Goal: Information Seeking & Learning: Learn about a topic

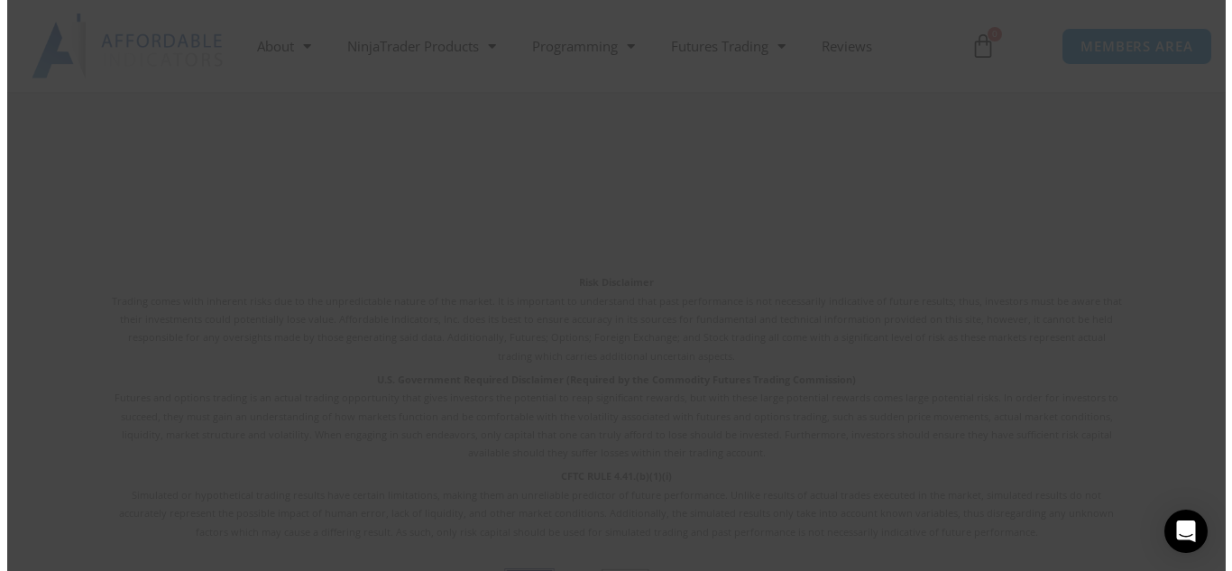
scroll to position [4340, 0]
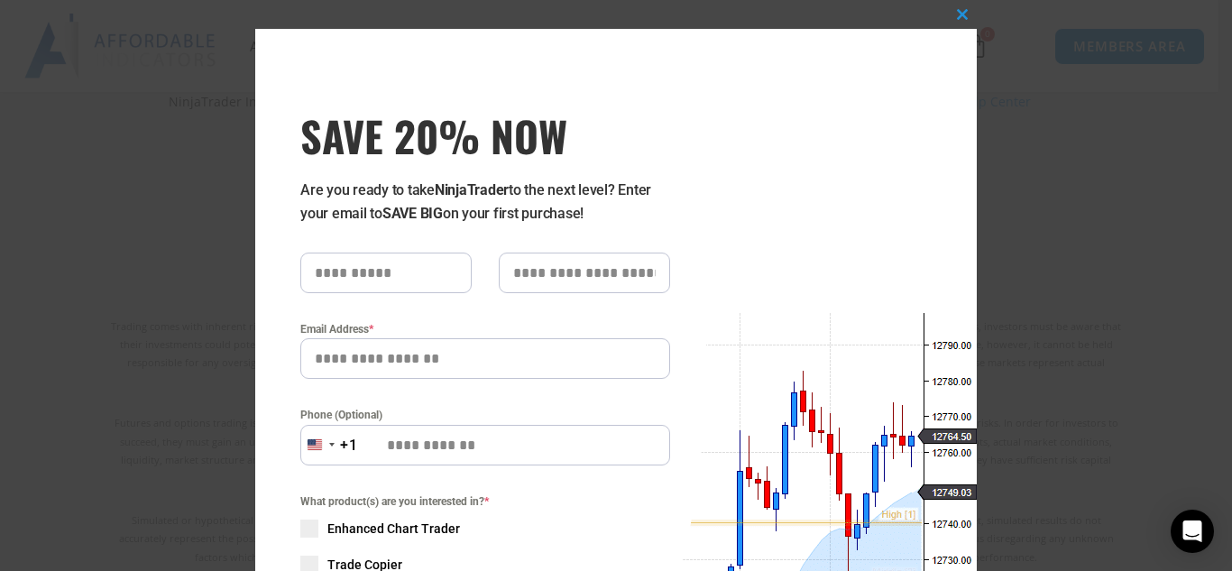
click at [1031, 93] on div "Close this module SAVE 20% NOW Are you ready to take NinjaTrader to the next le…" at bounding box center [616, 285] width 1232 height 571
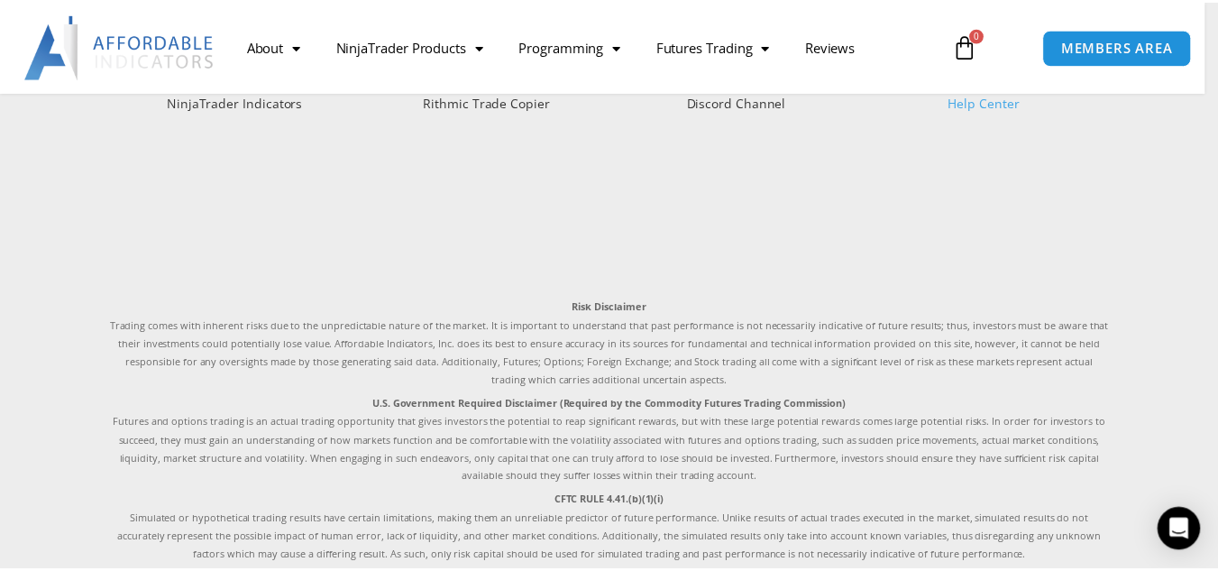
scroll to position [4365, 0]
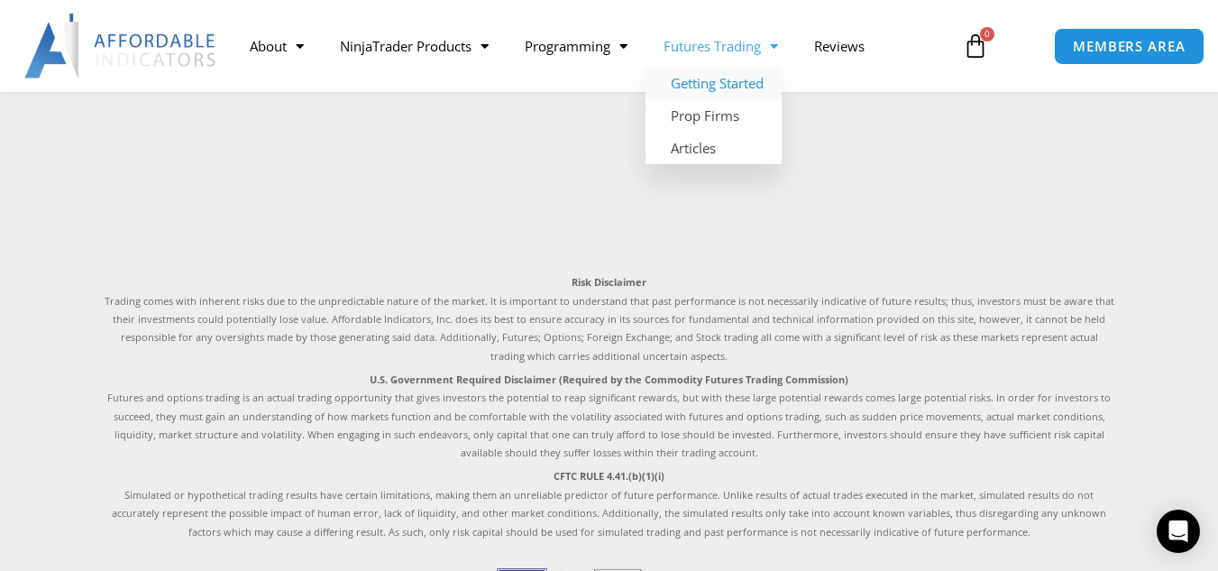
click at [715, 82] on link "Getting Started" at bounding box center [714, 83] width 136 height 32
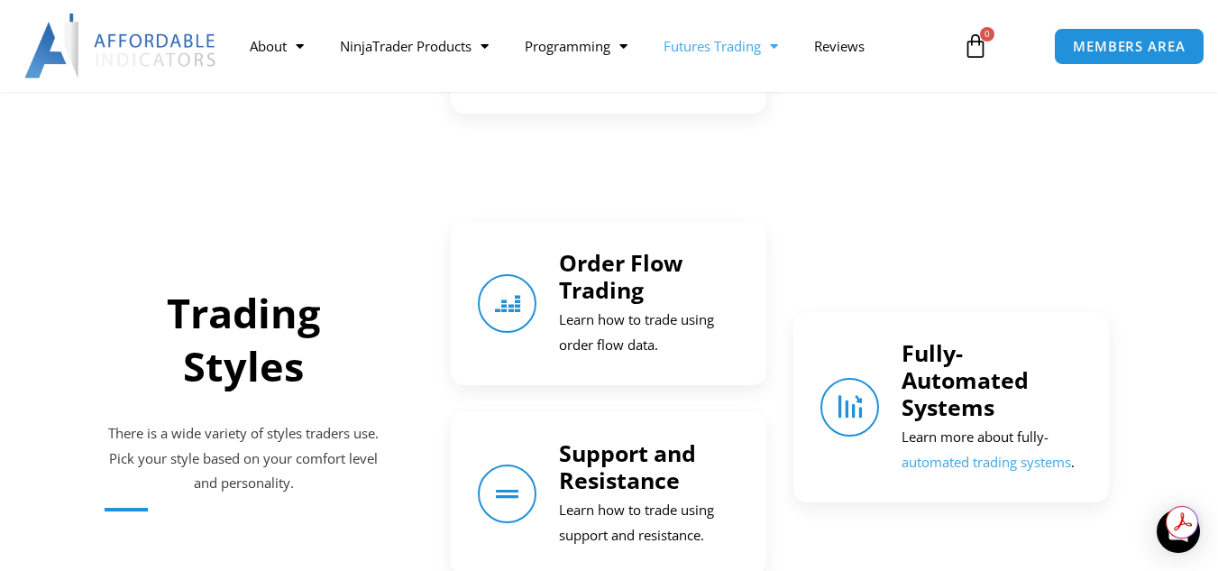
scroll to position [1747, 0]
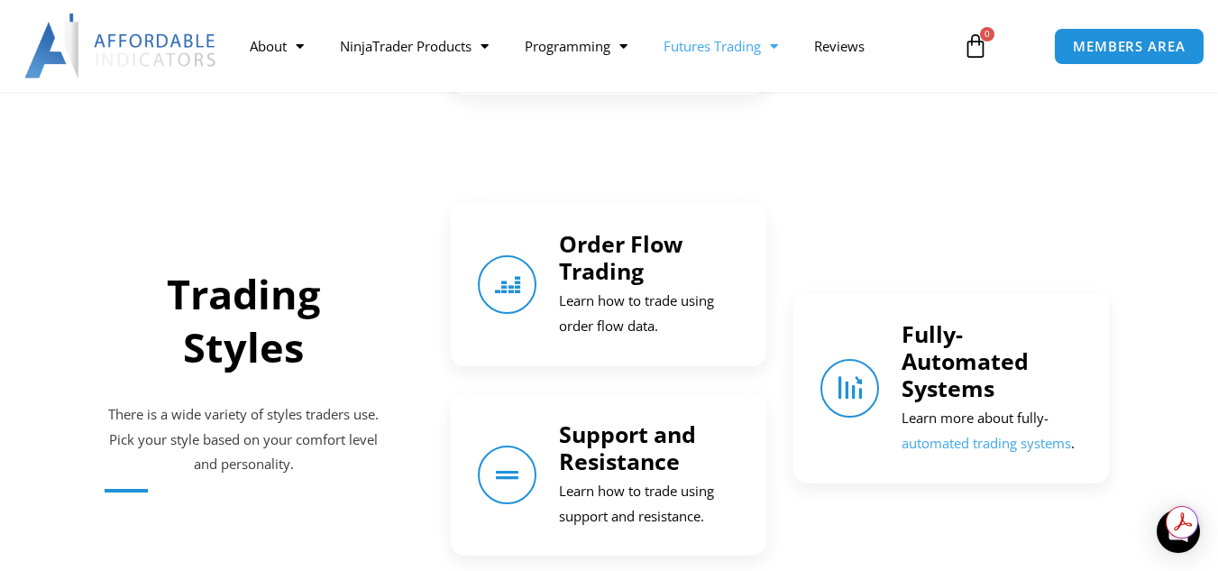
click at [662, 281] on h4 "Order Flow Trading" at bounding box center [649, 257] width 180 height 54
click at [1005, 454] on p "Learn more about fully- automated trading systems ." at bounding box center [992, 431] width 180 height 51
click at [1005, 441] on link "automated trading systems" at bounding box center [987, 443] width 170 height 18
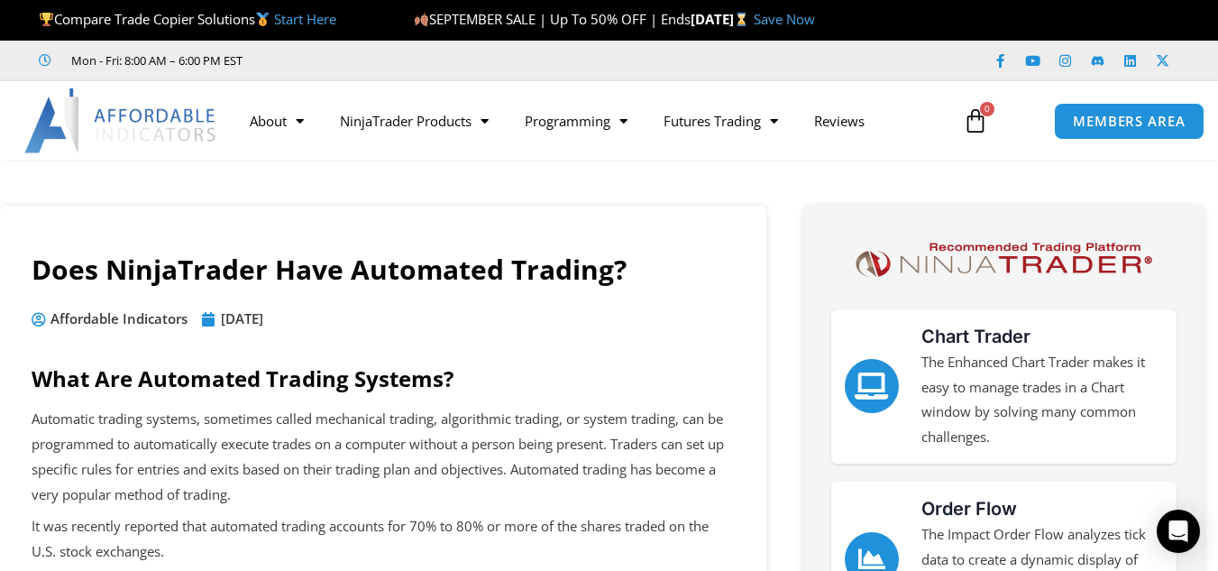
drag, startPoint x: 1231, startPoint y: 70, endPoint x: 1231, endPoint y: 41, distance: 28.9
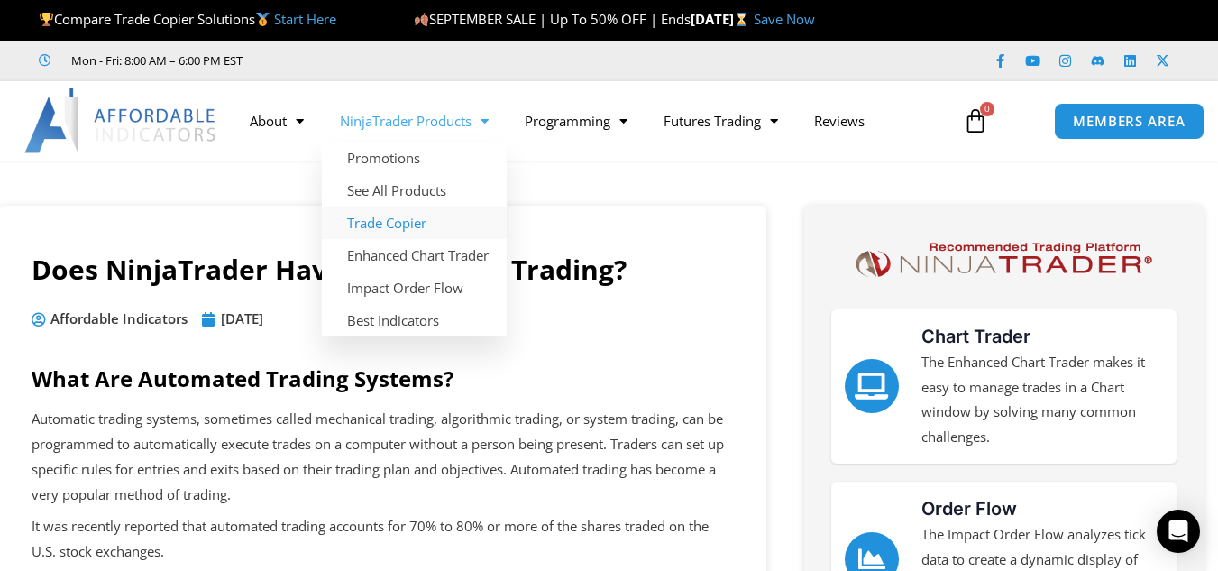
click at [385, 213] on link "Trade Copier" at bounding box center [414, 223] width 185 height 32
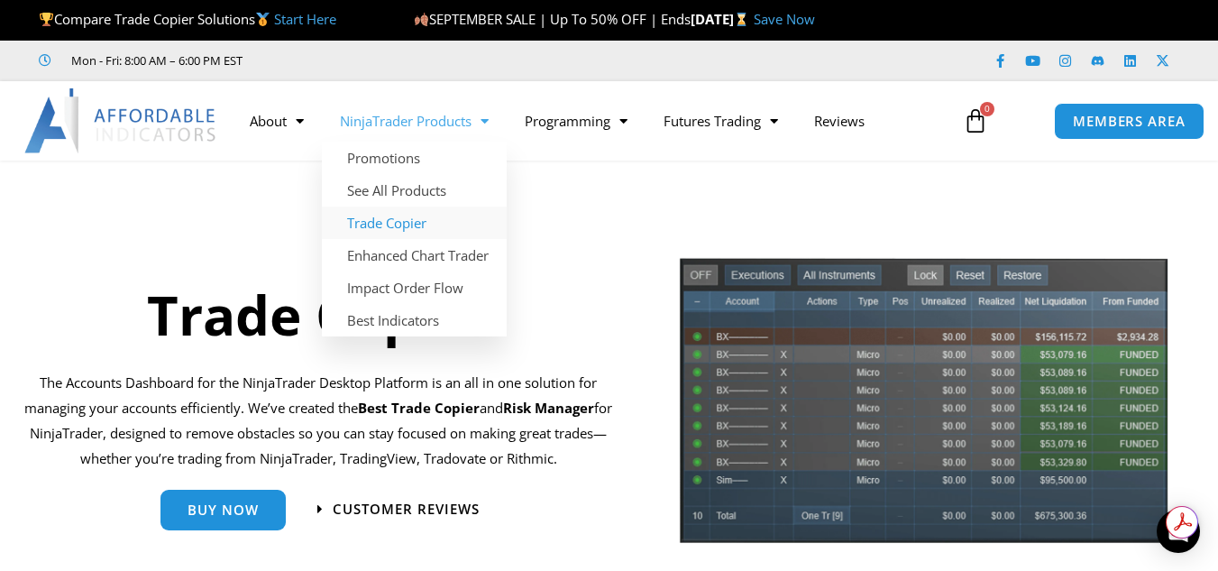
click at [384, 113] on link "NinjaTrader Products" at bounding box center [414, 120] width 185 height 41
